Goal: Check status: Check status

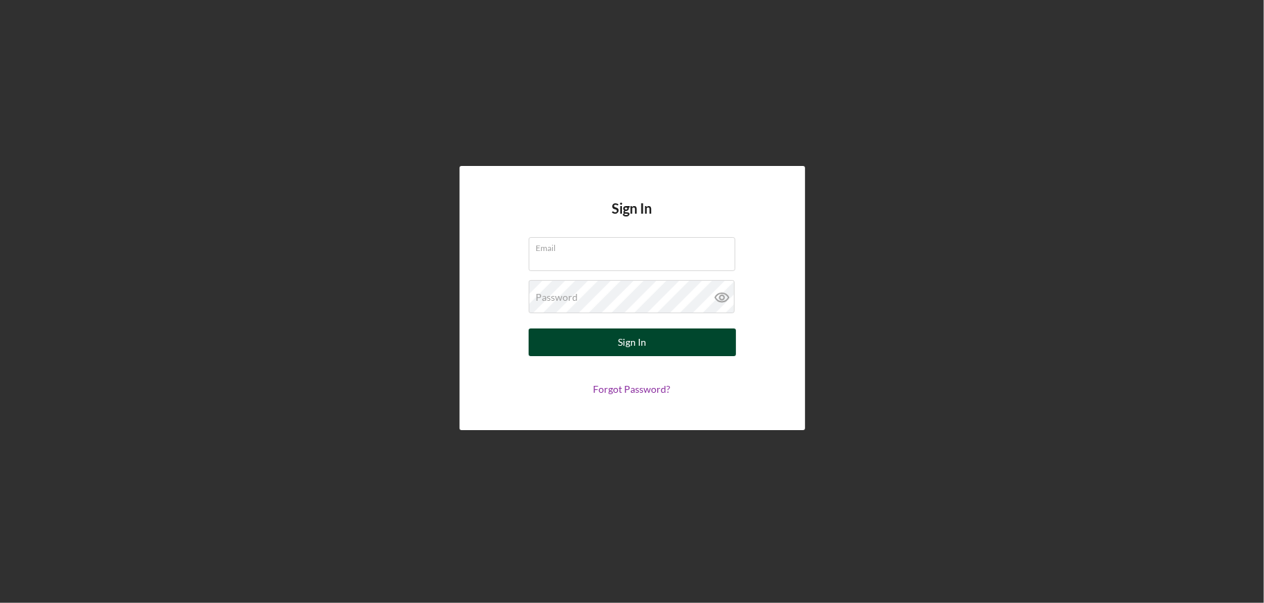
type input "[EMAIL_ADDRESS][DOMAIN_NAME]"
click at [623, 341] on div "Sign In" at bounding box center [632, 342] width 28 height 28
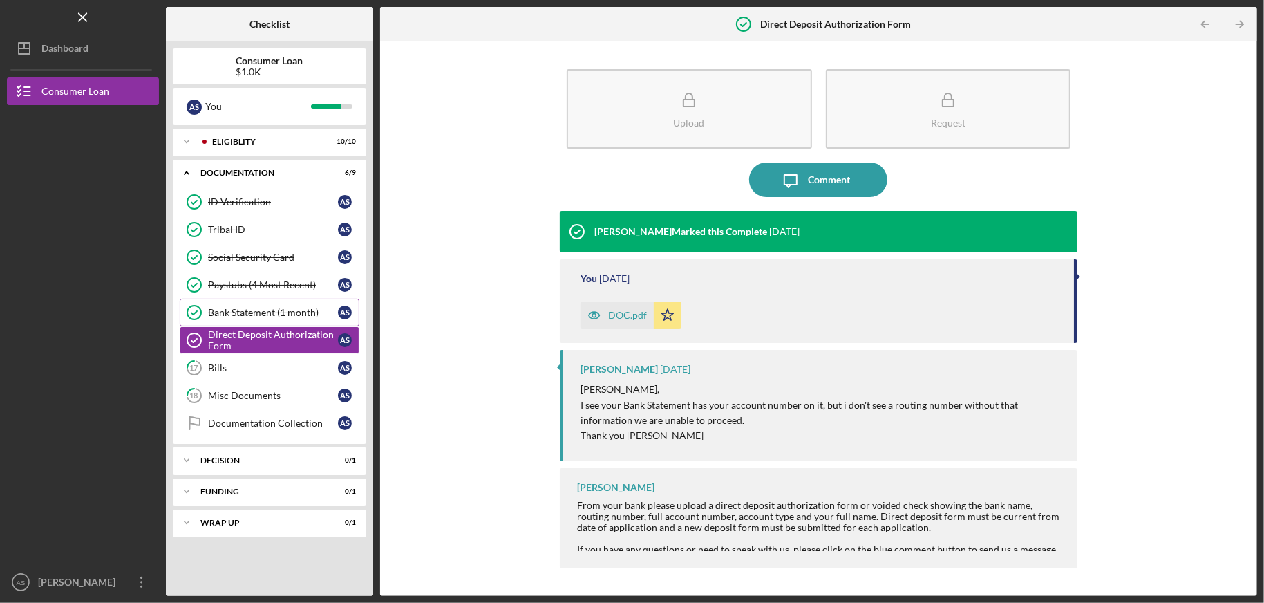
click at [297, 315] on div "Bank Statement (1 month)" at bounding box center [273, 312] width 130 height 11
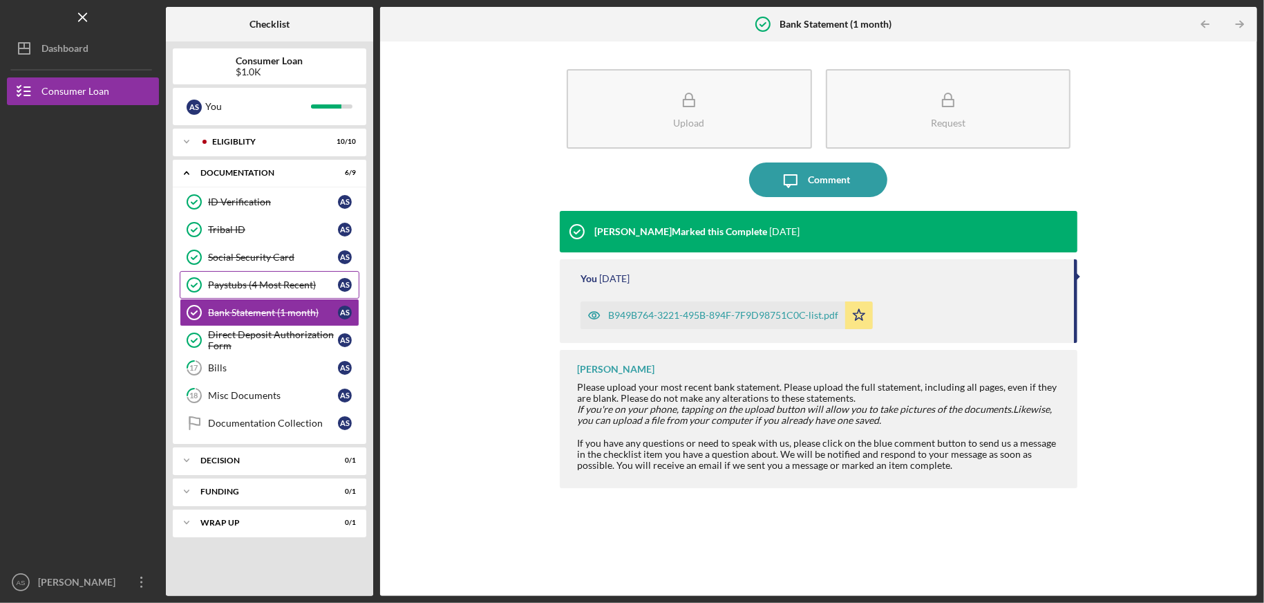
click at [291, 276] on link "Paystubs (4 Most Recent) Paystubs (4 Most Recent) A S" at bounding box center [270, 285] width 180 height 28
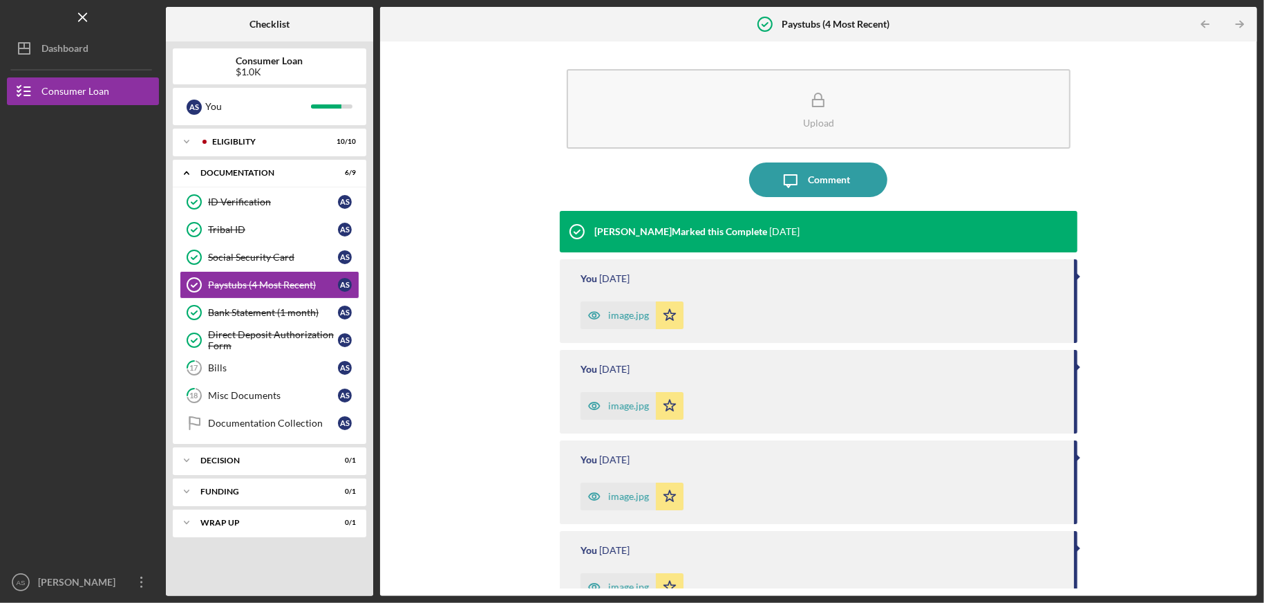
click at [621, 318] on div "image.jpg" at bounding box center [628, 315] width 41 height 11
